Goal: Information Seeking & Learning: Learn about a topic

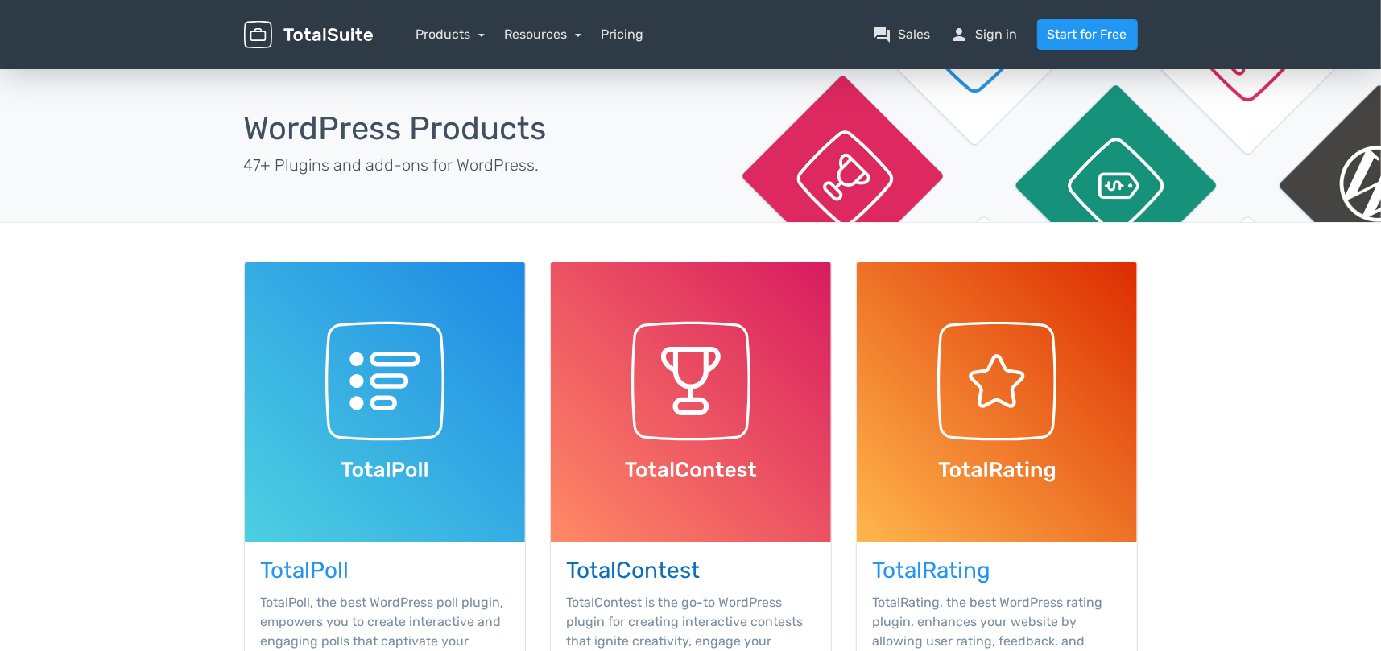
click at [696, 382] on img at bounding box center [691, 402] width 280 height 280
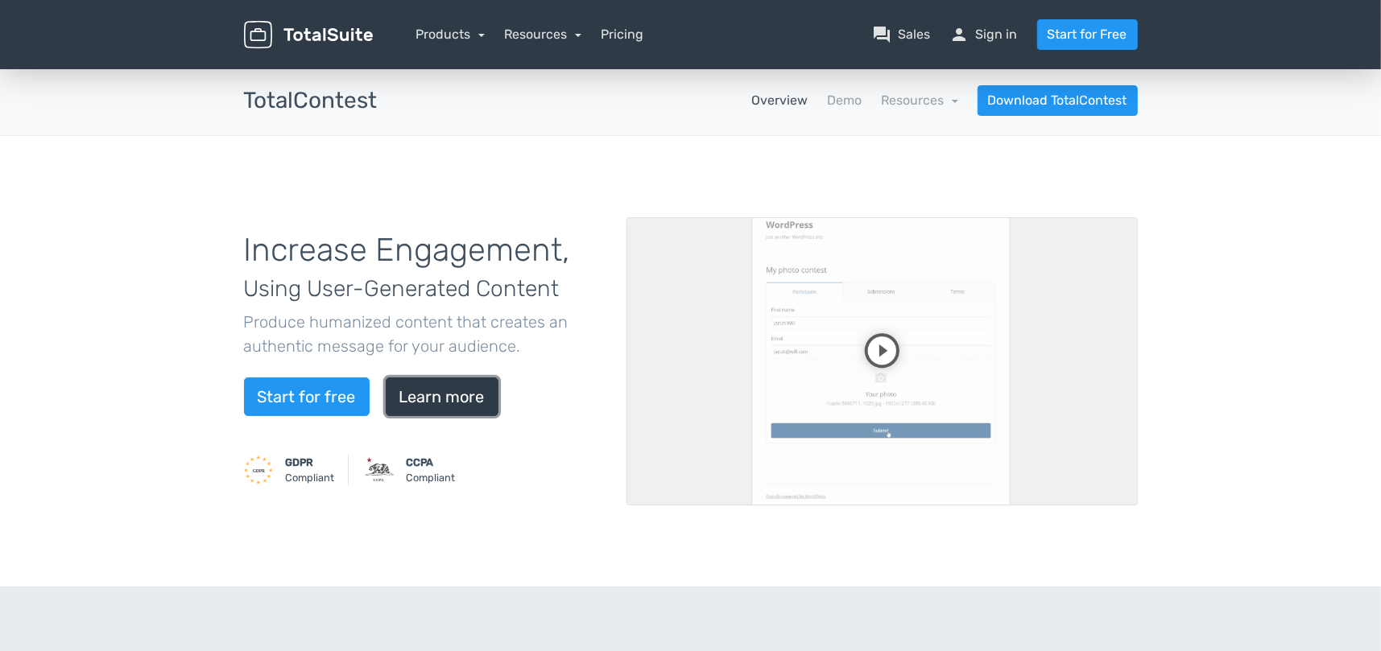
click at [455, 395] on link "Learn more" at bounding box center [442, 397] width 113 height 39
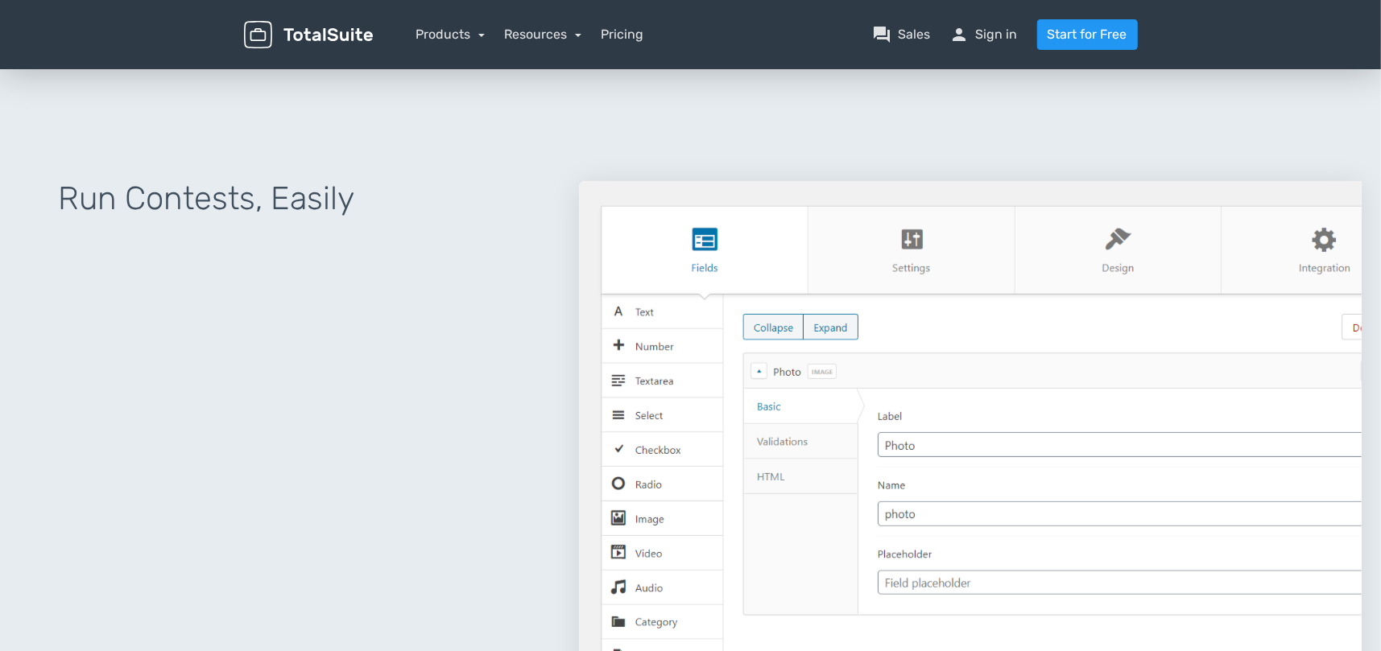
scroll to position [578, 0]
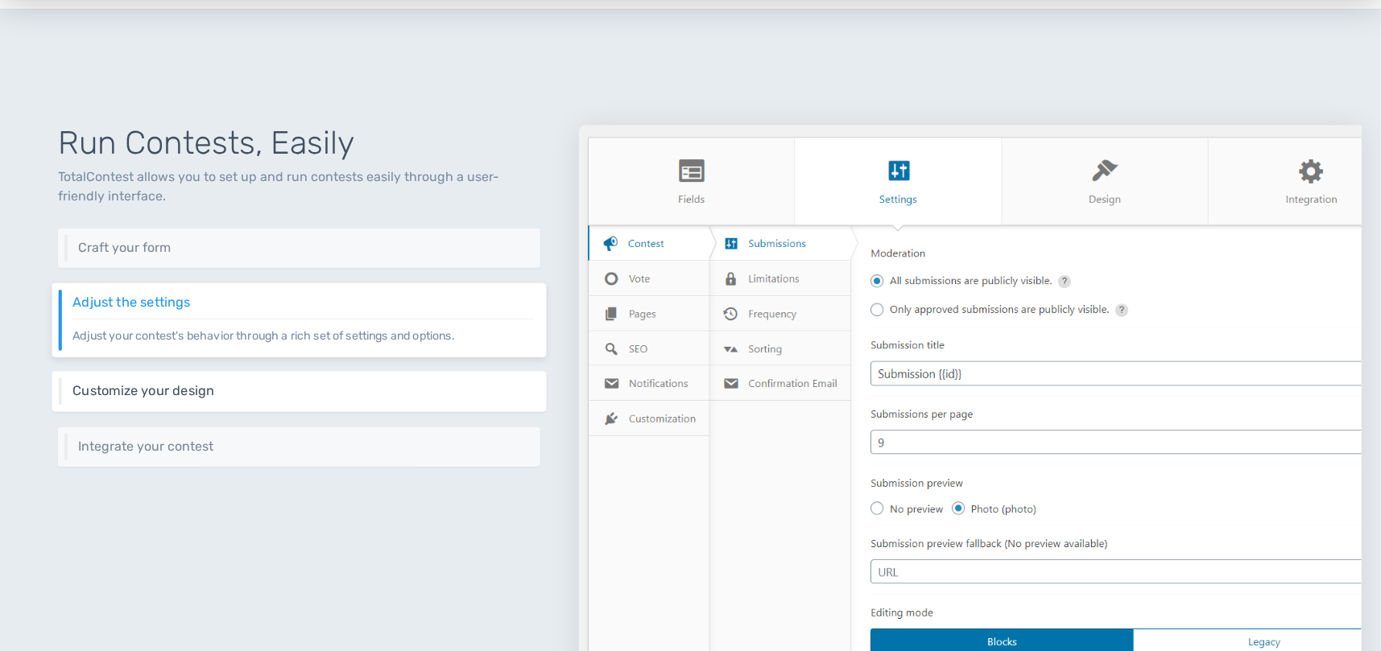
click at [184, 392] on h6 "Customize your design" at bounding box center [302, 391] width 461 height 14
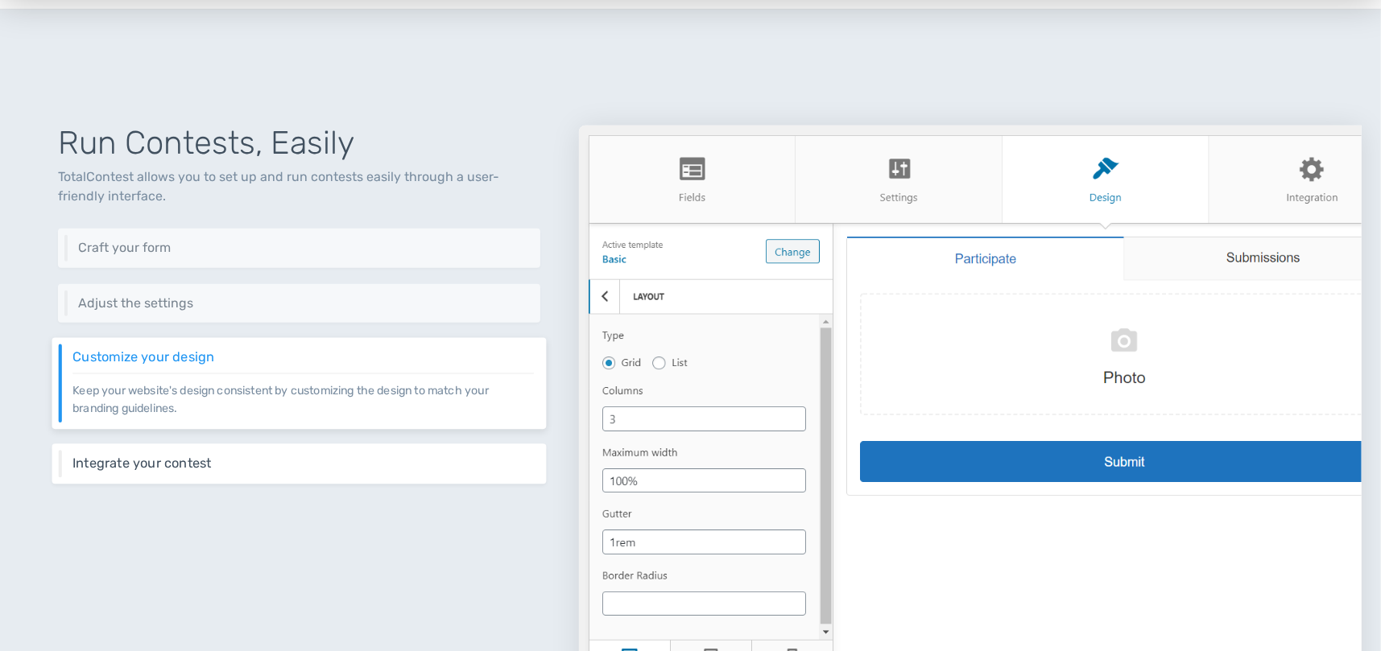
click at [210, 451] on div "Integrate your contest Integrate your contest easily using different methods in…" at bounding box center [299, 464] width 494 height 40
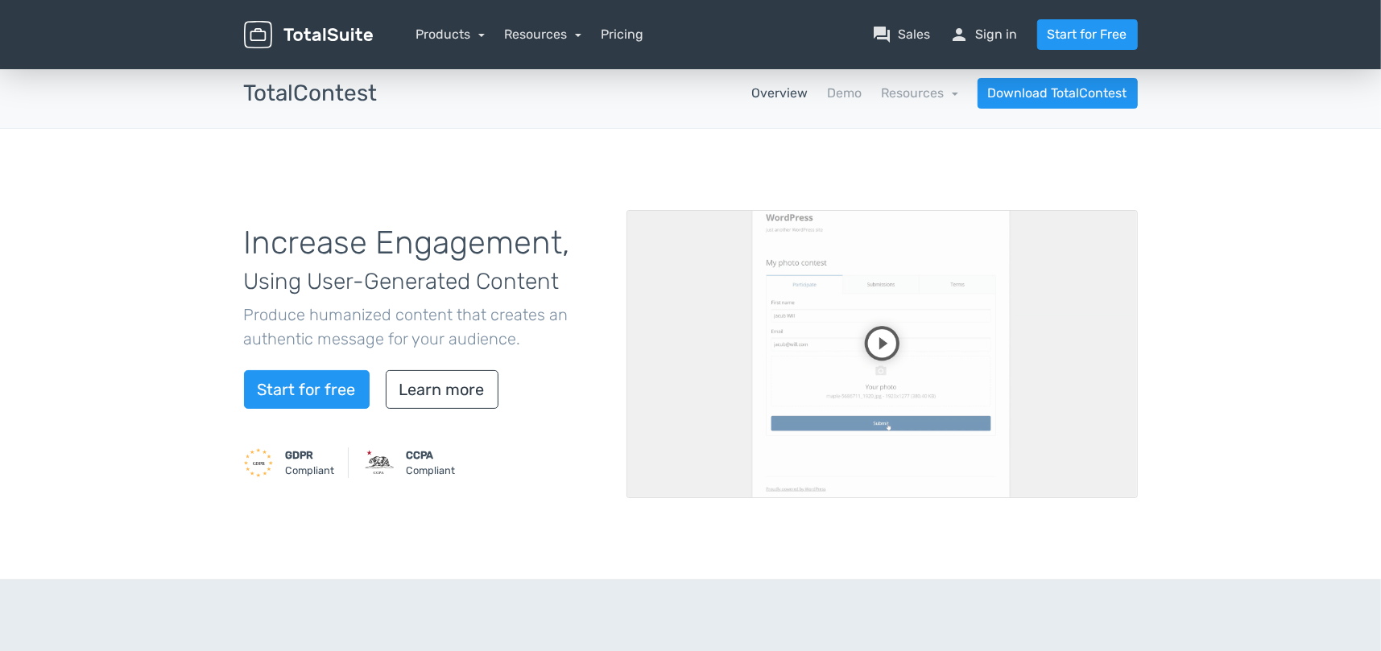
scroll to position [0, 0]
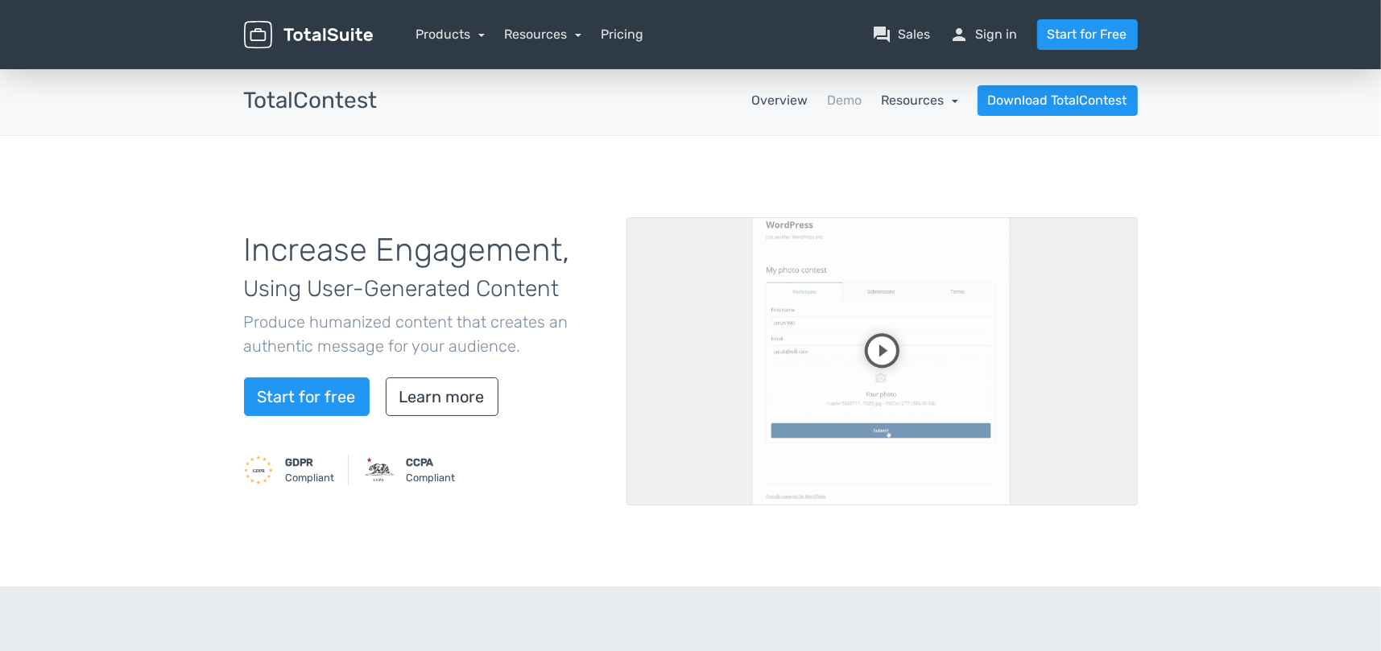
click at [898, 97] on link "Resources" at bounding box center [919, 100] width 77 height 15
click at [879, 136] on link "school Documentation" at bounding box center [882, 144] width 151 height 46
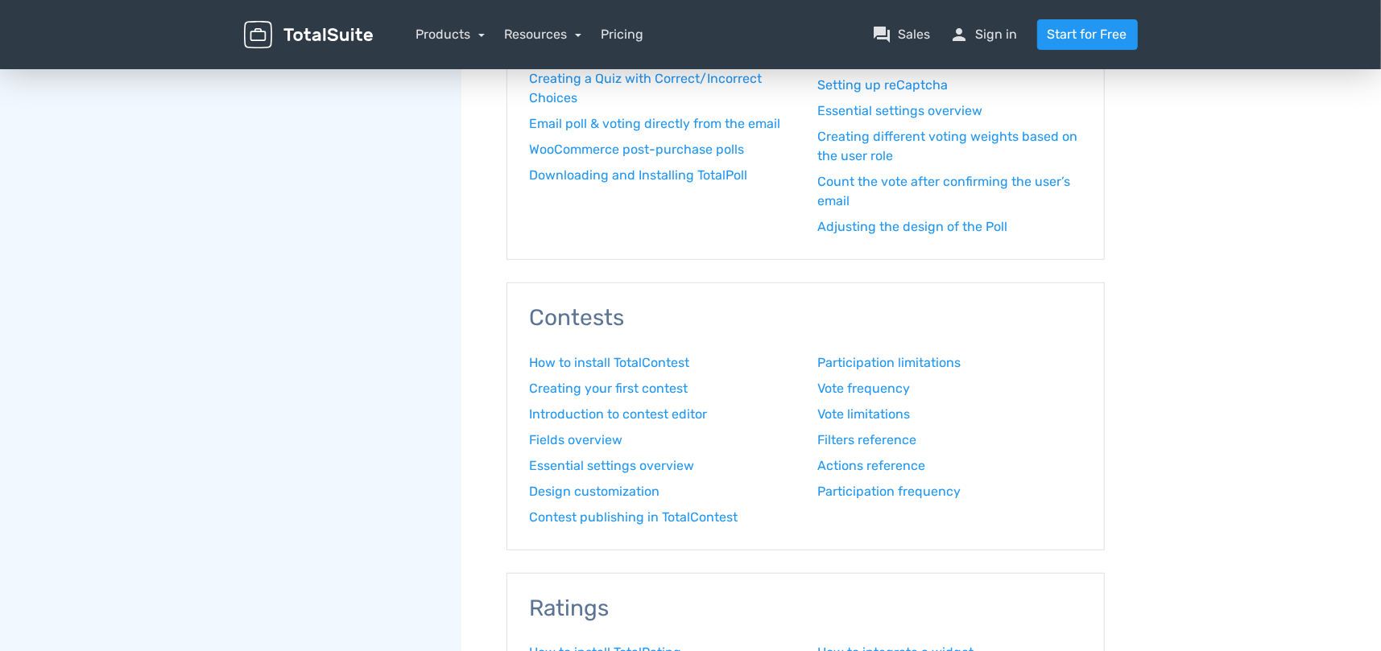
scroll to position [725, 0]
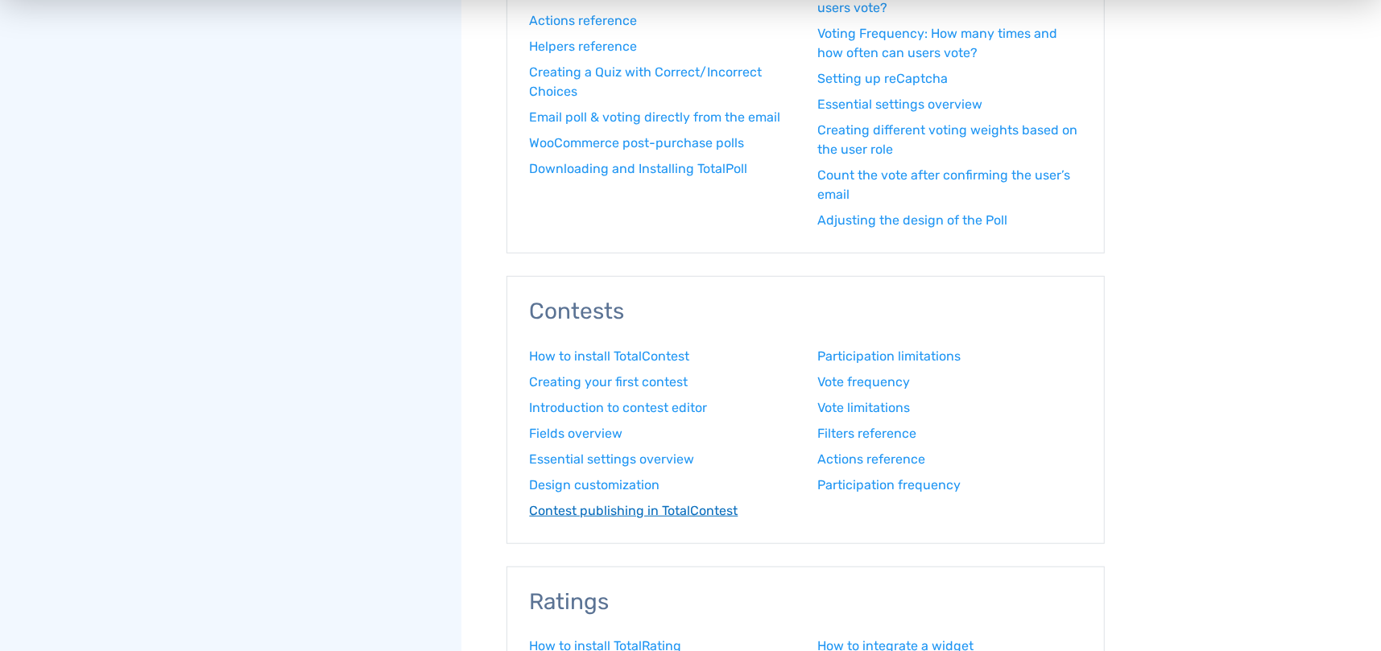
click at [625, 512] on link "Contest publishing in TotalContest" at bounding box center [662, 511] width 264 height 19
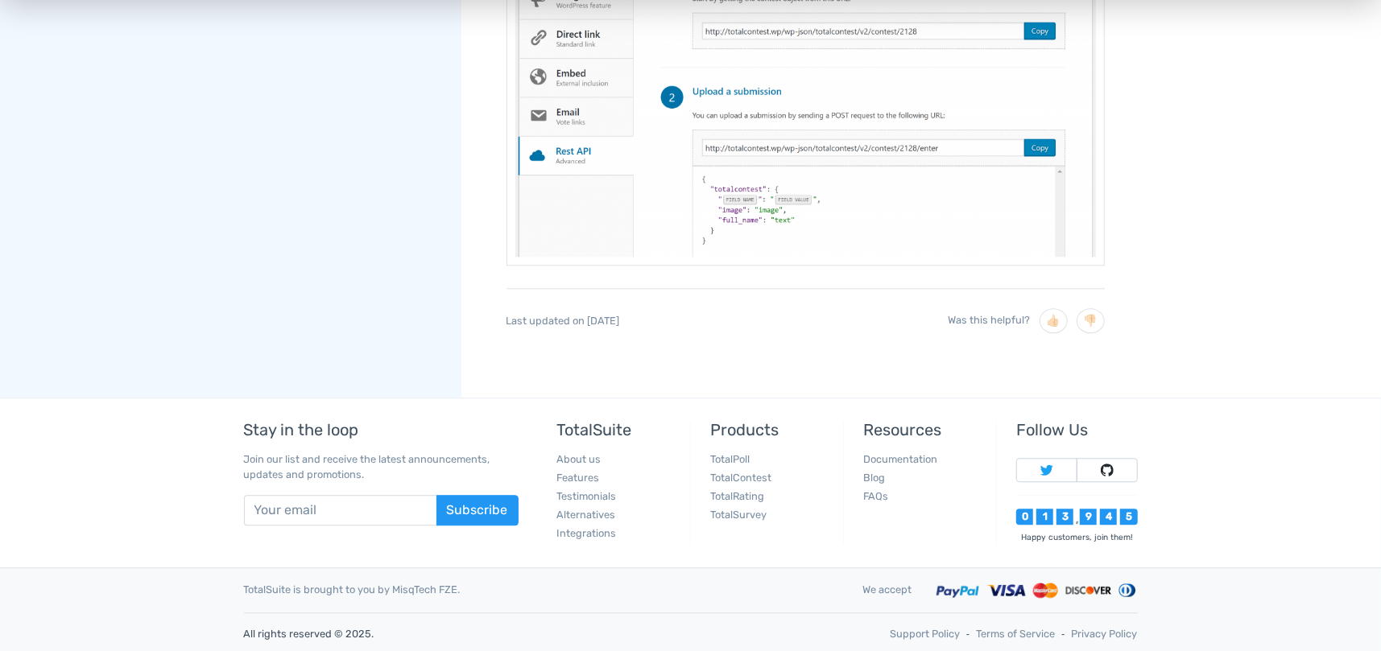
scroll to position [2684, 0]
click at [751, 473] on link "TotalContest" at bounding box center [740, 476] width 61 height 12
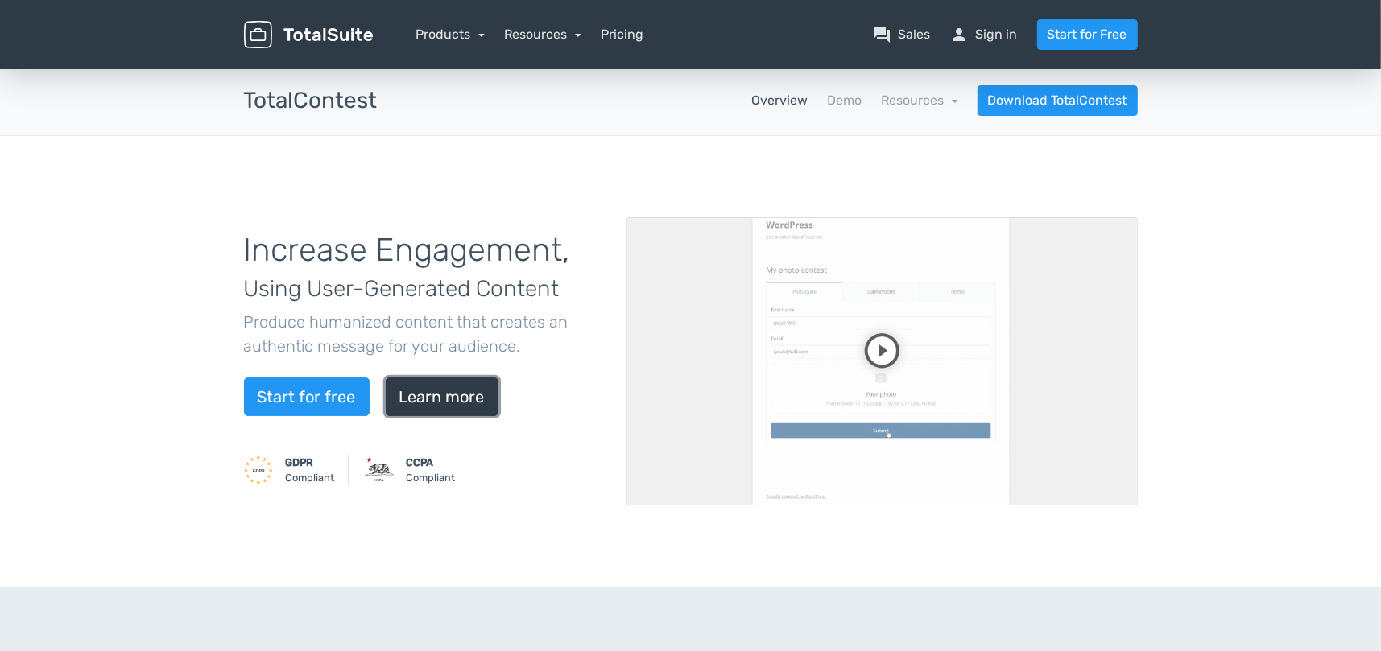
click at [440, 391] on link "Learn more" at bounding box center [442, 397] width 113 height 39
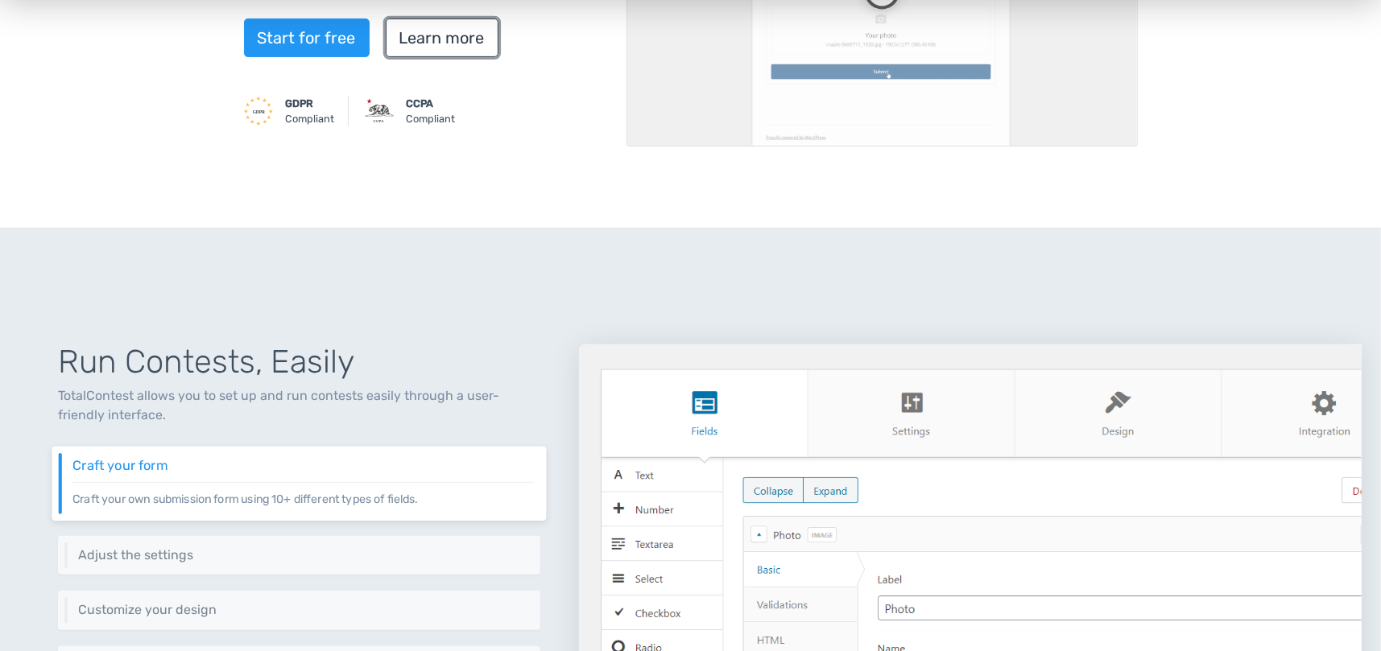
scroll to position [337, 0]
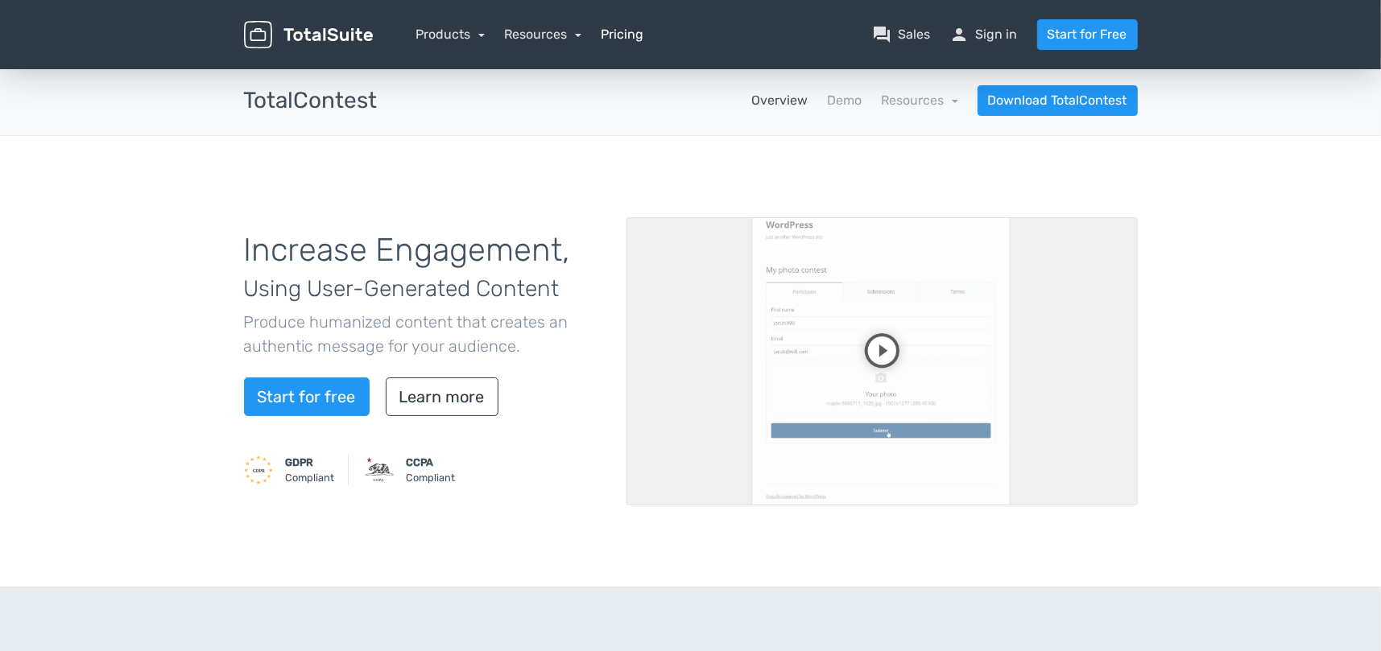
click at [629, 35] on link "Pricing" at bounding box center [622, 34] width 43 height 19
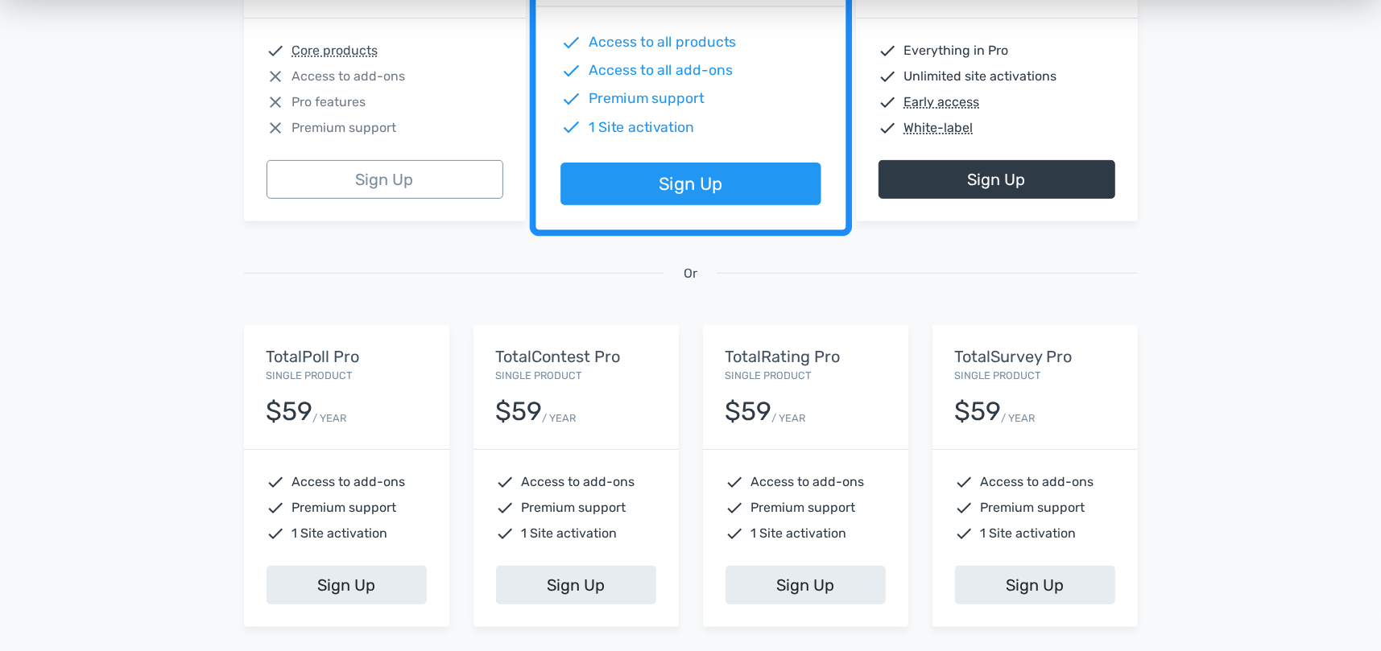
scroll to position [403, 0]
